Goal: Task Accomplishment & Management: Manage account settings

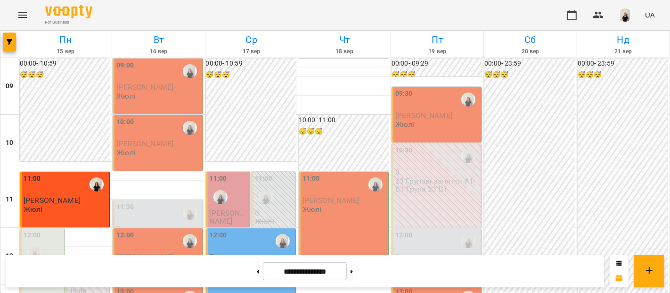
scroll to position [495, 0]
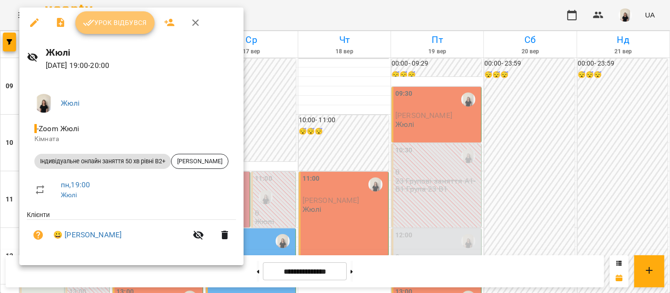
click at [130, 20] on span "Урок відбувся" at bounding box center [115, 22] width 64 height 11
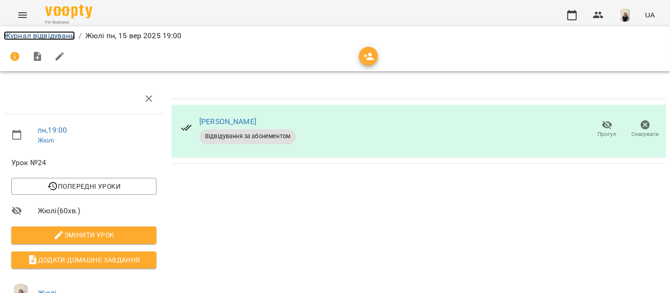
click at [58, 37] on link "Журнал відвідувань" at bounding box center [39, 35] width 71 height 9
